Goal: Task Accomplishment & Management: Complete application form

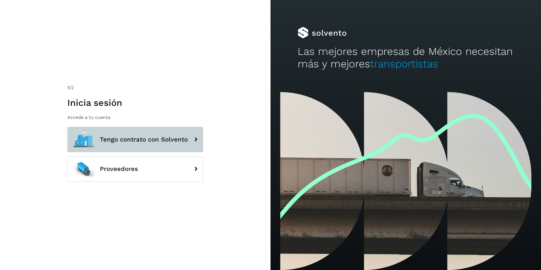
click at [161, 146] on button "Tengo contrato con Solvento" at bounding box center [135, 139] width 136 height 25
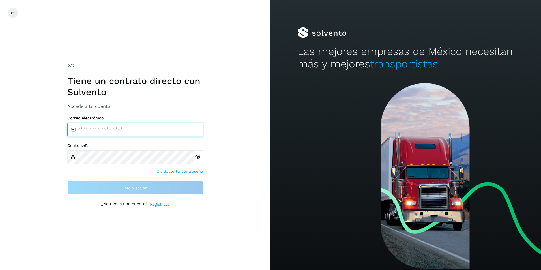
click at [118, 129] on input "email" at bounding box center [135, 130] width 136 height 14
type input "**********"
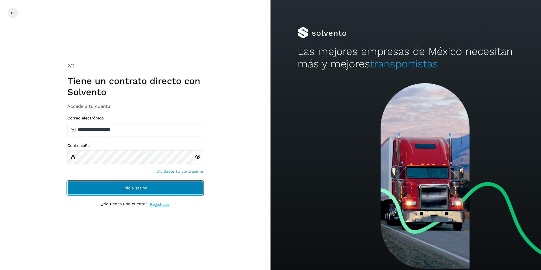
click at [136, 189] on span "Inicia sesión" at bounding box center [135, 188] width 24 height 4
click at [130, 185] on button "Inicia sesión" at bounding box center [135, 188] width 136 height 14
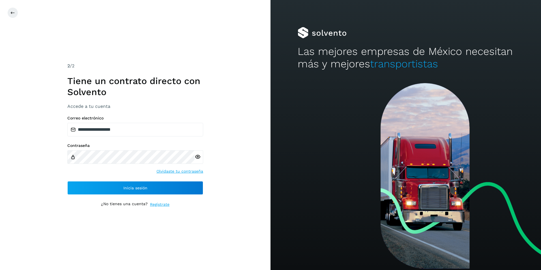
click at [198, 157] on icon at bounding box center [198, 157] width 6 height 6
